Goal: Transaction & Acquisition: Book appointment/travel/reservation

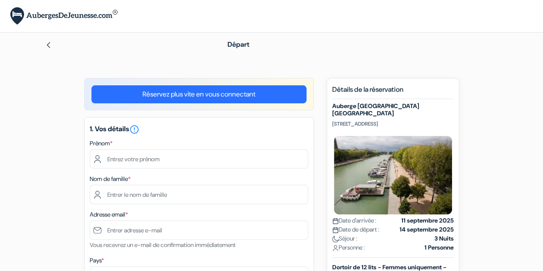
type input "[PERSON_NAME]"
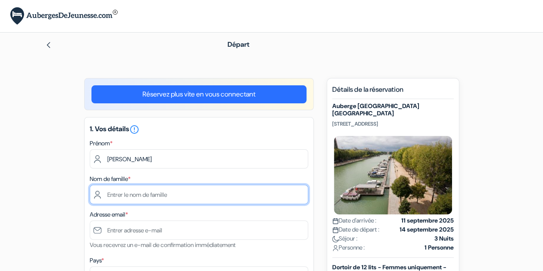
type input "chouat"
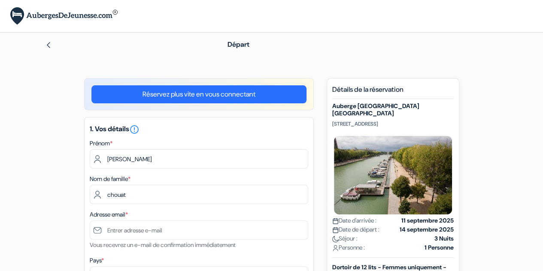
type input "[PHONE_NUMBER]"
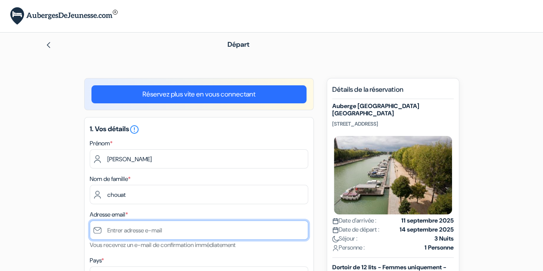
click at [154, 229] on input "text" at bounding box center [199, 229] width 218 height 19
type input "nadiacho"
type input "7 68 08 90 41"
click at [154, 231] on input "nadiachouat" at bounding box center [199, 229] width 218 height 19
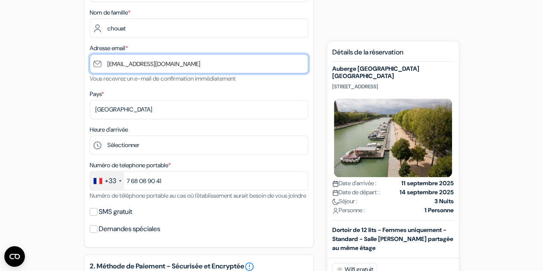
scroll to position [169, 0]
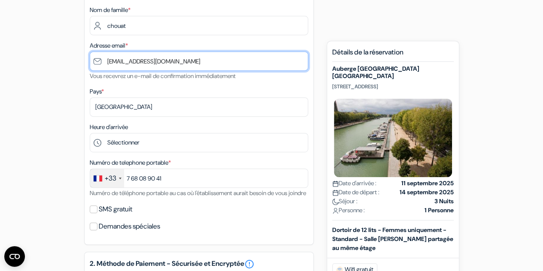
type input "[EMAIL_ADDRESS][DOMAIN_NAME]"
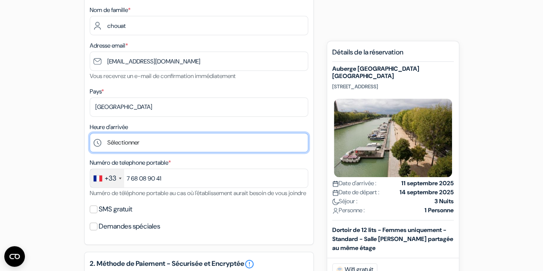
click at [95, 143] on select "Sélectionner 1:00 2:00 3:00 4:00 5:00 6:00 7:00 8:00 9:00 10:00 11:00 12:00 13:…" at bounding box center [199, 142] width 218 height 19
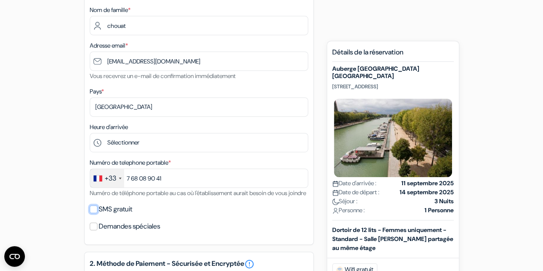
click at [95, 213] on input "SMS gratuit" at bounding box center [94, 209] width 8 height 8
checkbox input "true"
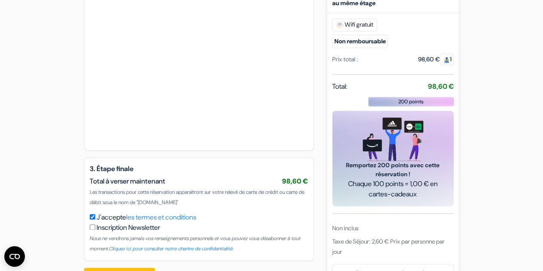
scroll to position [508, 0]
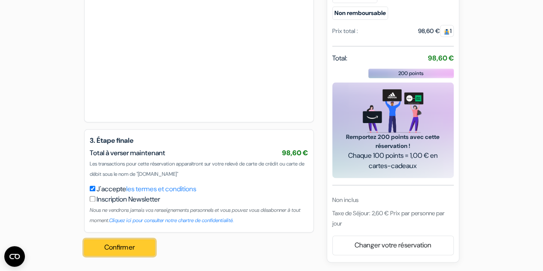
click at [112, 249] on button "Confirmer Loading..." at bounding box center [119, 247] width 71 height 16
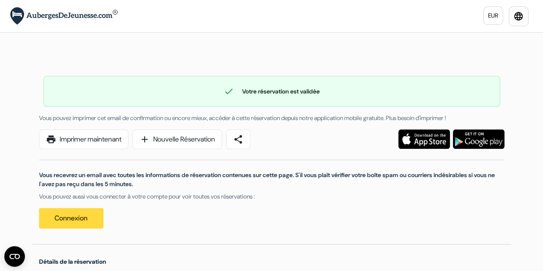
scroll to position [237, 0]
